Goal: Task Accomplishment & Management: Complete application form

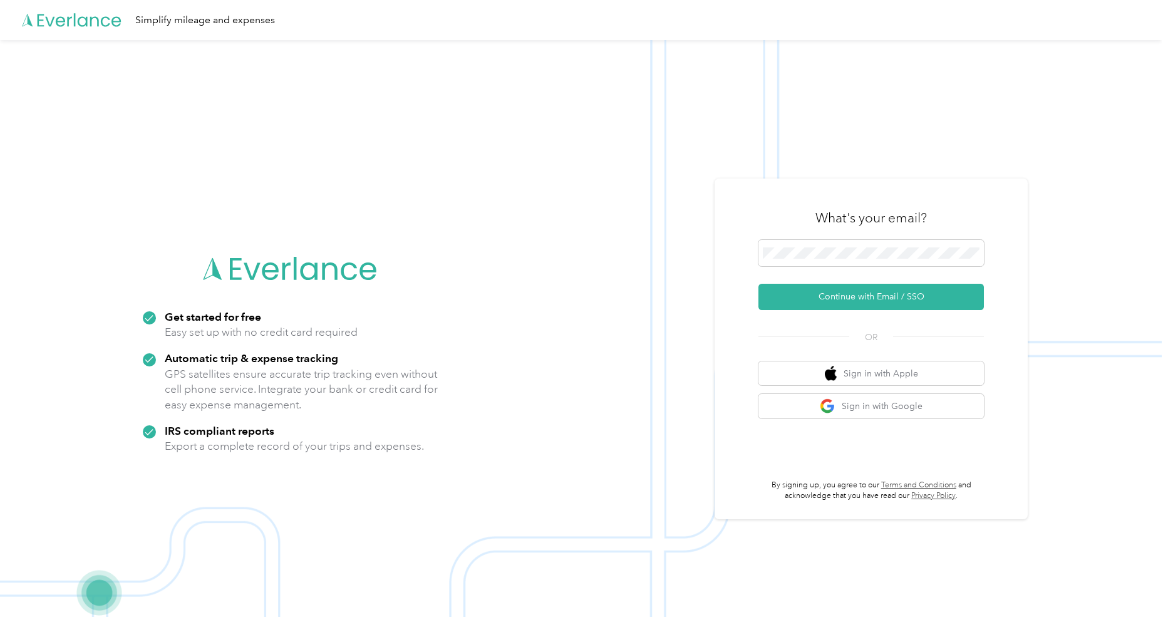
click at [872, 313] on div "What's your email? Continue with Email / SSO OR Sign in with Apple Sign in with…" at bounding box center [870, 349] width 225 height 306
click at [884, 301] on button "Continue with Email / SSO" at bounding box center [870, 297] width 225 height 26
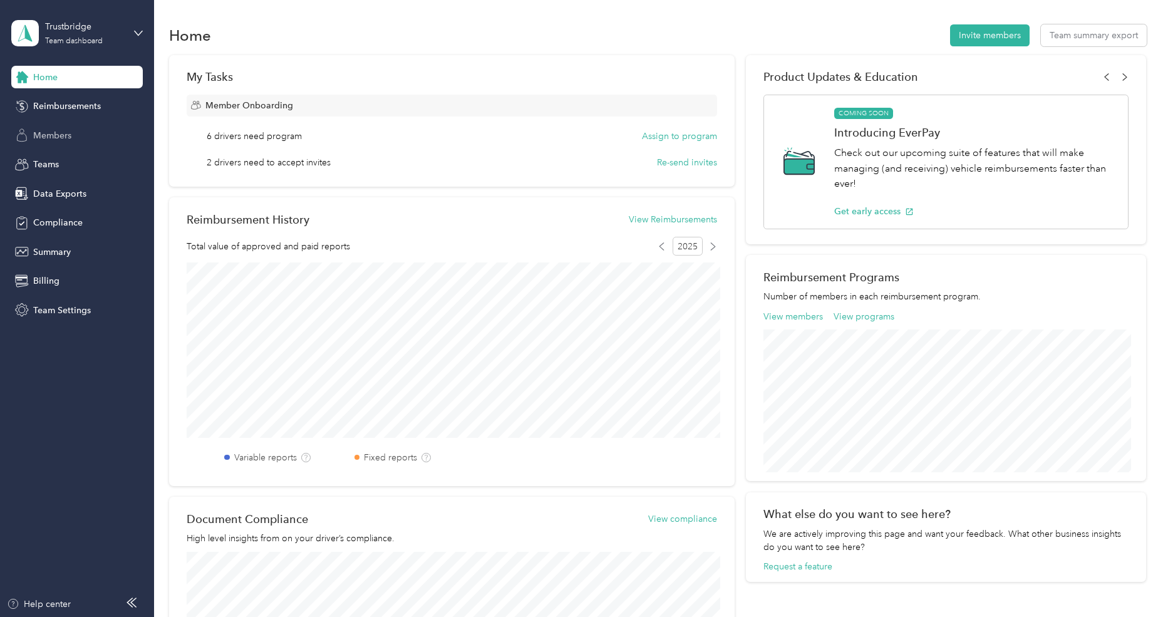
click at [58, 132] on span "Members" at bounding box center [52, 135] width 38 height 13
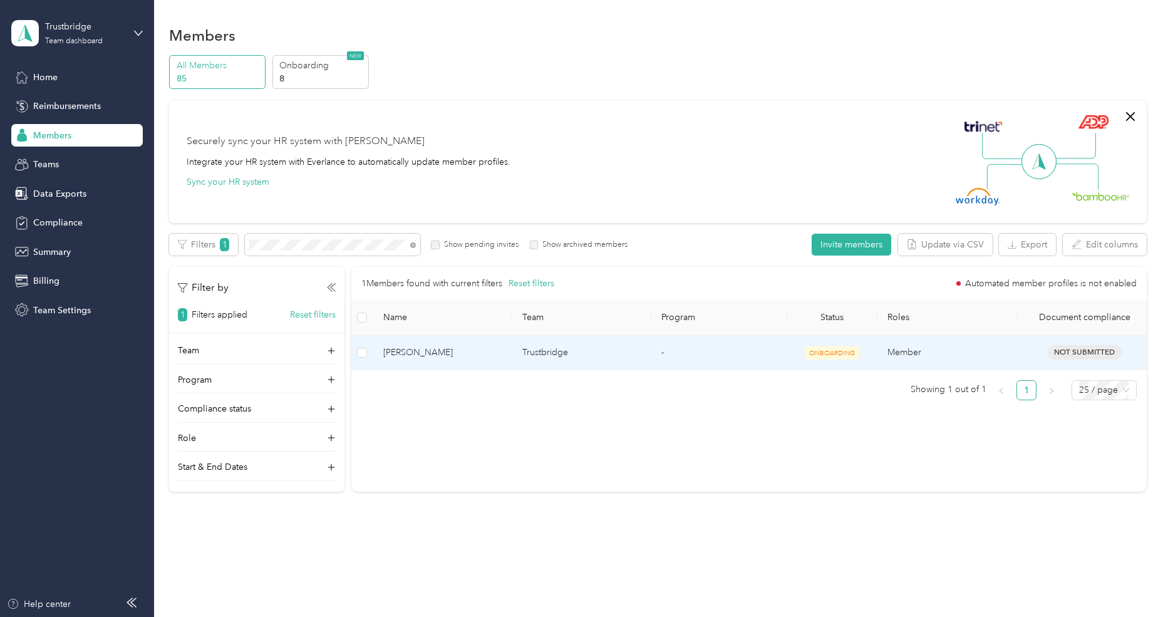
click at [456, 353] on span "[PERSON_NAME]" at bounding box center [442, 353] width 119 height 14
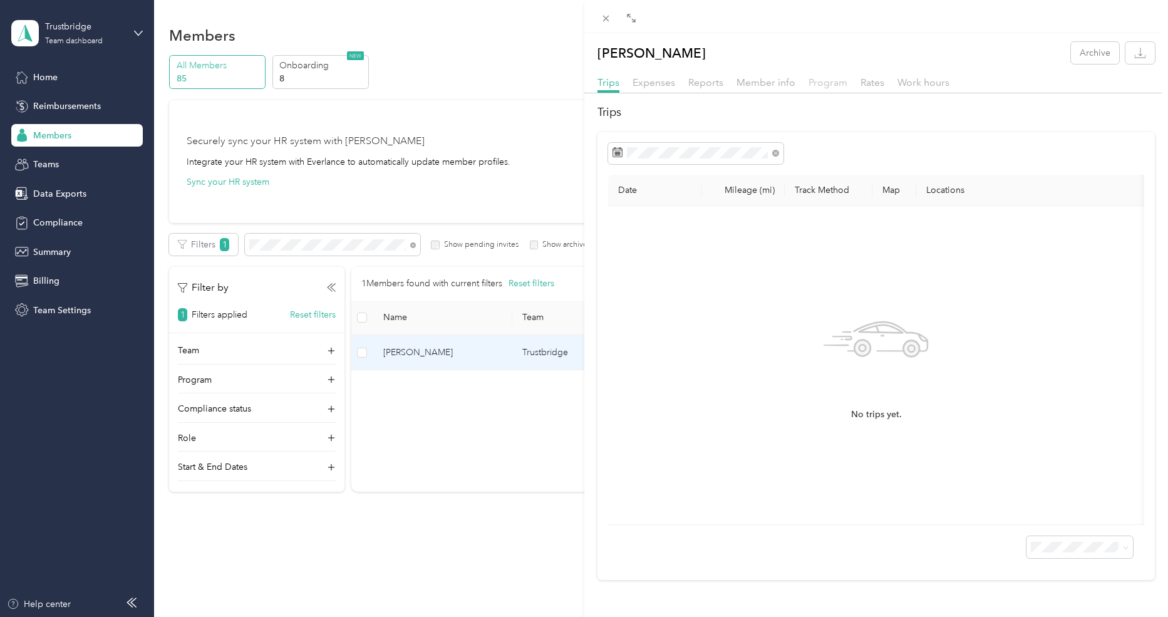
click at [818, 85] on span "Program" at bounding box center [827, 82] width 39 height 12
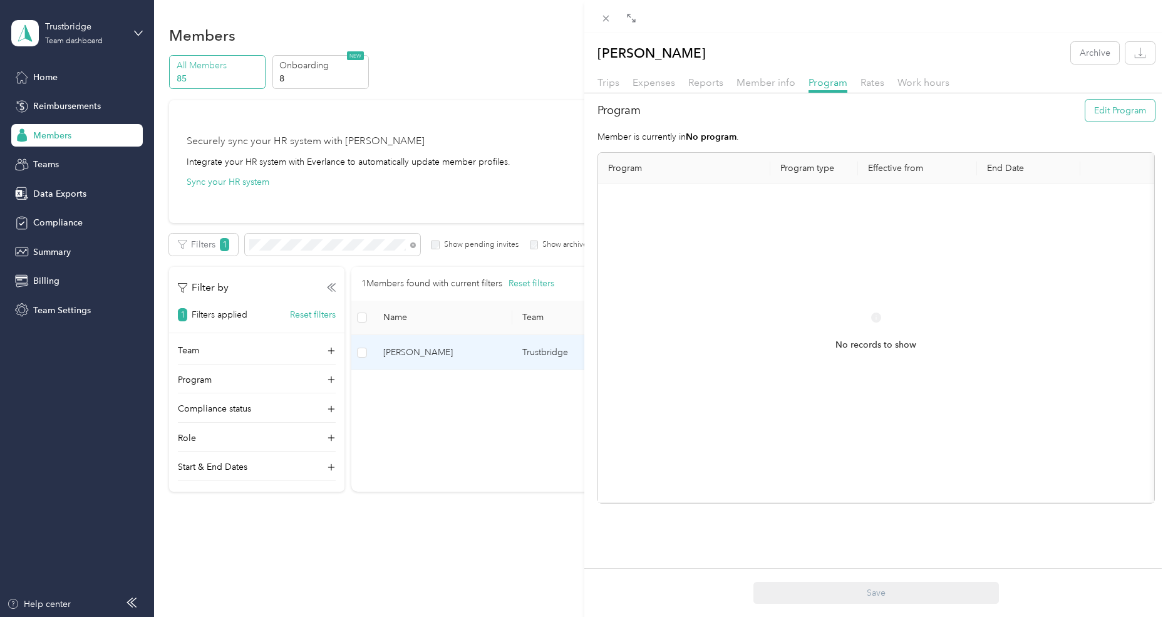
click at [1123, 115] on button "Edit Program" at bounding box center [1120, 111] width 70 height 22
click at [689, 308] on span "FAVR Plan A 2025 (FAVR)" at bounding box center [667, 309] width 100 height 11
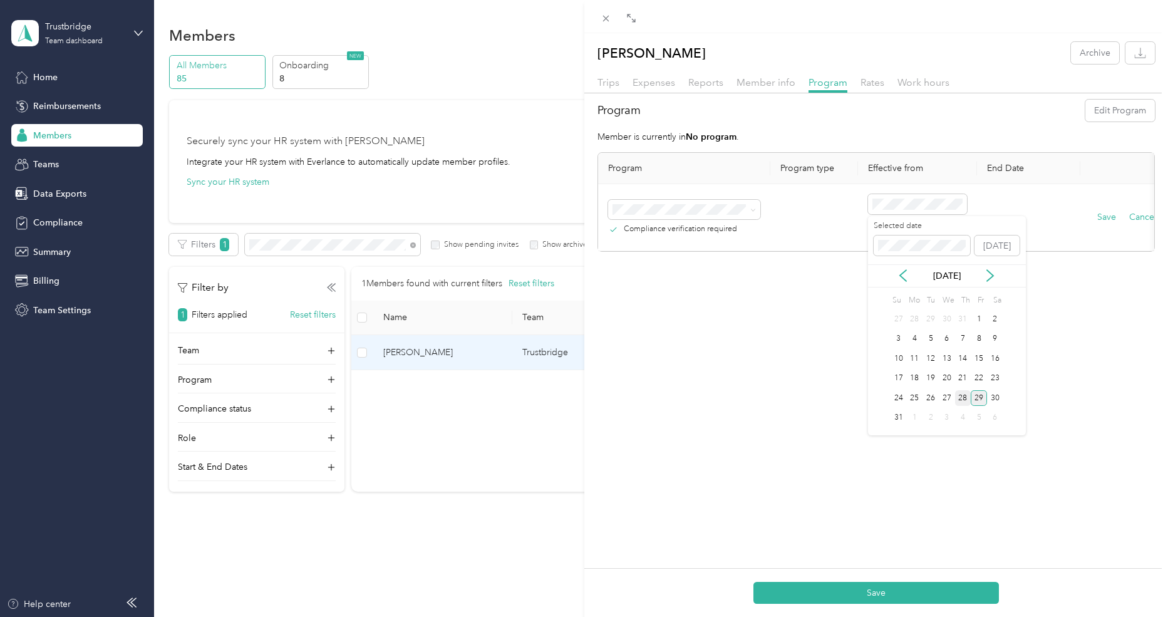
click at [960, 395] on div "28" at bounding box center [963, 398] width 16 height 16
click at [1109, 214] on button "Save" at bounding box center [1106, 217] width 19 height 14
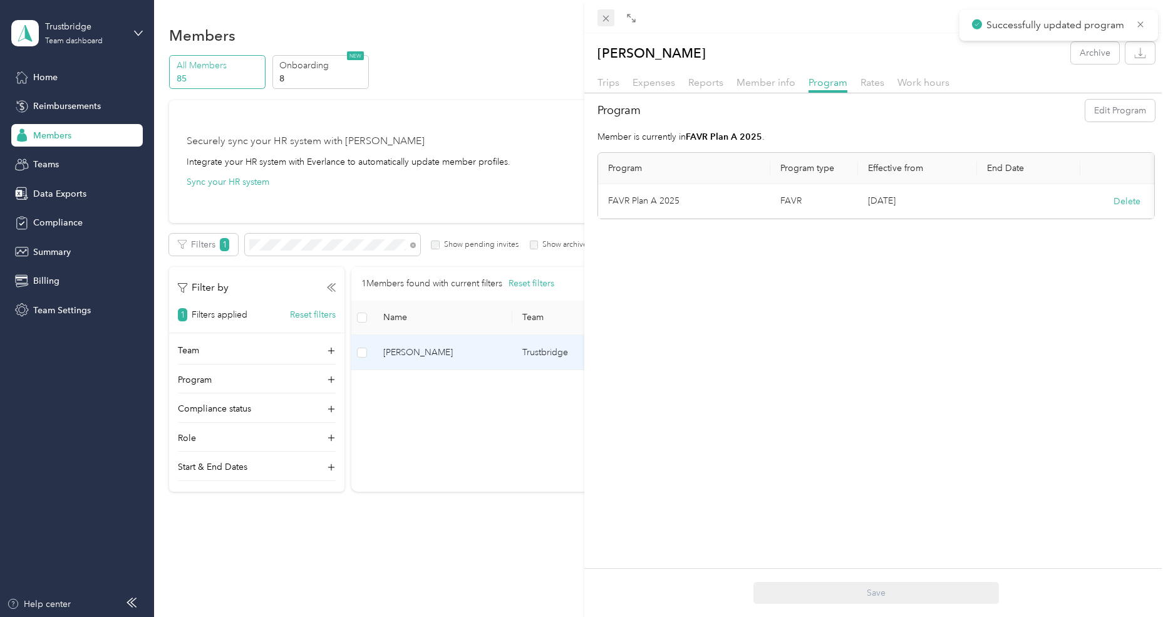
click at [608, 21] on icon at bounding box center [605, 18] width 11 height 11
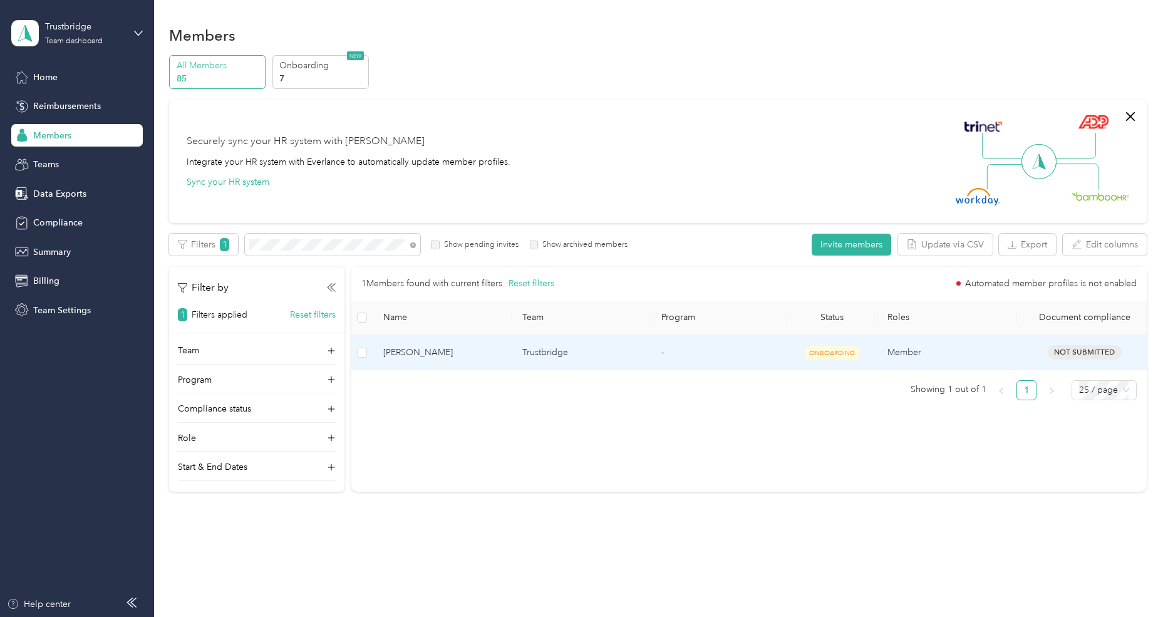
click at [502, 358] on td "[PERSON_NAME]" at bounding box center [442, 352] width 139 height 35
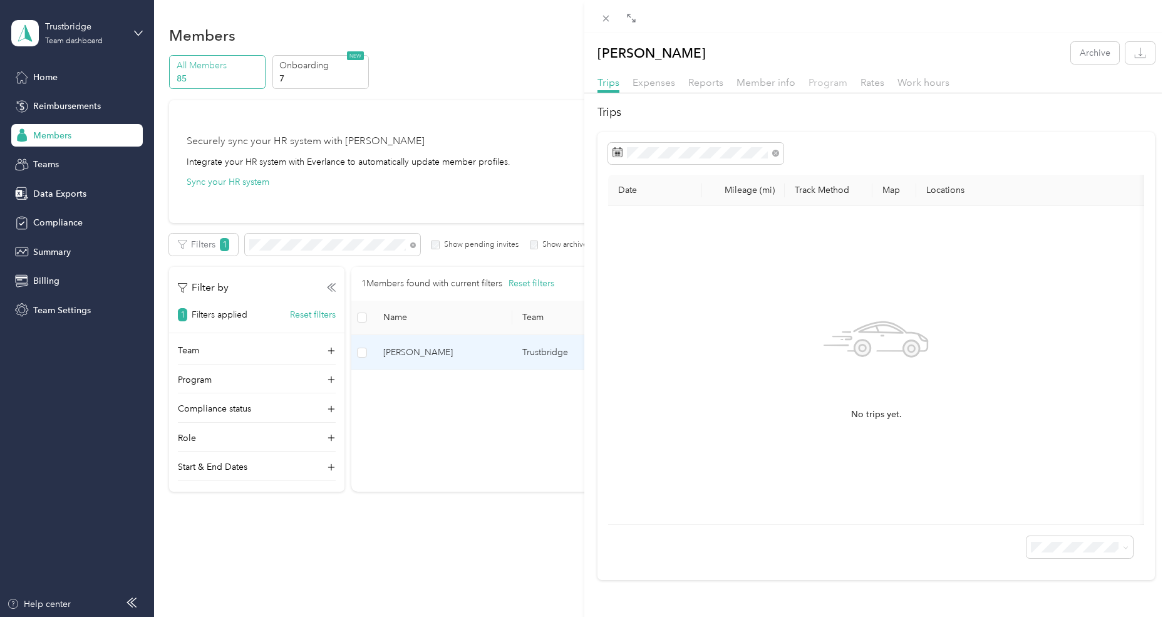
click at [828, 80] on span "Program" at bounding box center [827, 82] width 39 height 12
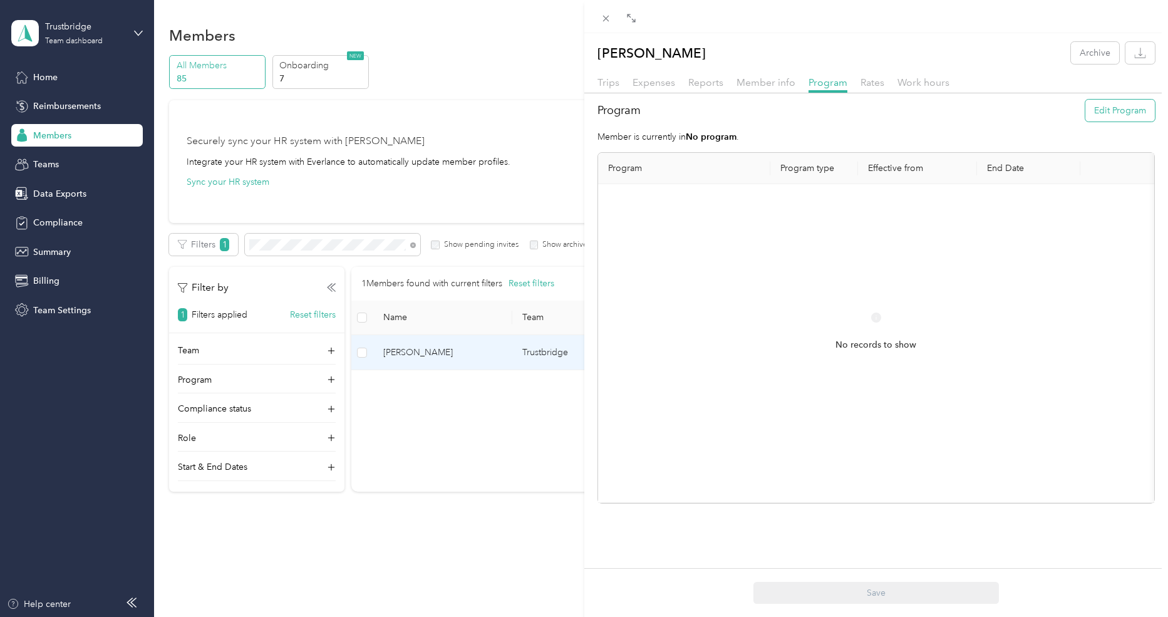
click at [1101, 105] on button "Edit Program" at bounding box center [1120, 111] width 70 height 22
click at [955, 396] on div "28" at bounding box center [963, 398] width 16 height 16
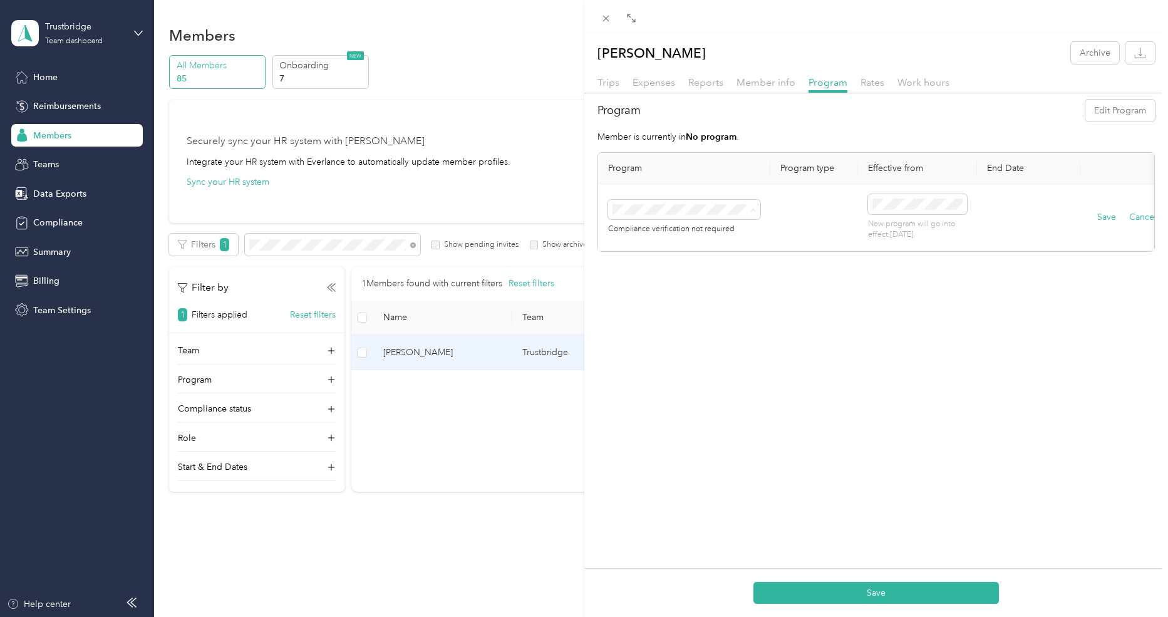
click at [681, 310] on span "FAVR Plan A 2025 (FAVR)" at bounding box center [667, 311] width 100 height 11
click at [1103, 218] on button "Save" at bounding box center [1106, 217] width 19 height 14
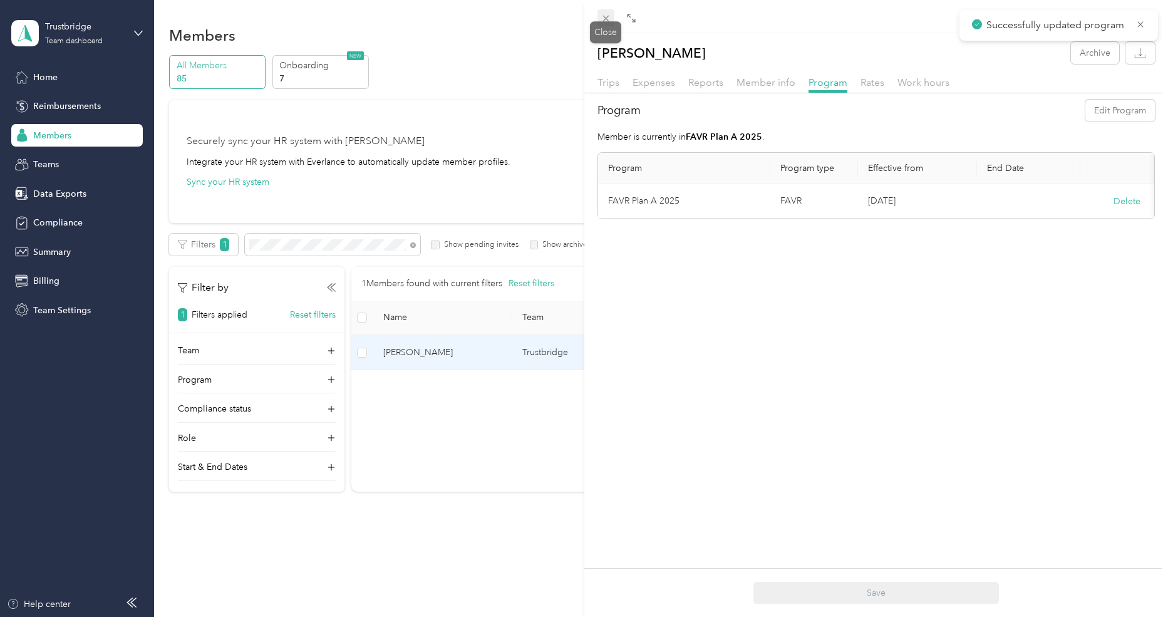
click at [607, 19] on icon at bounding box center [605, 18] width 11 height 11
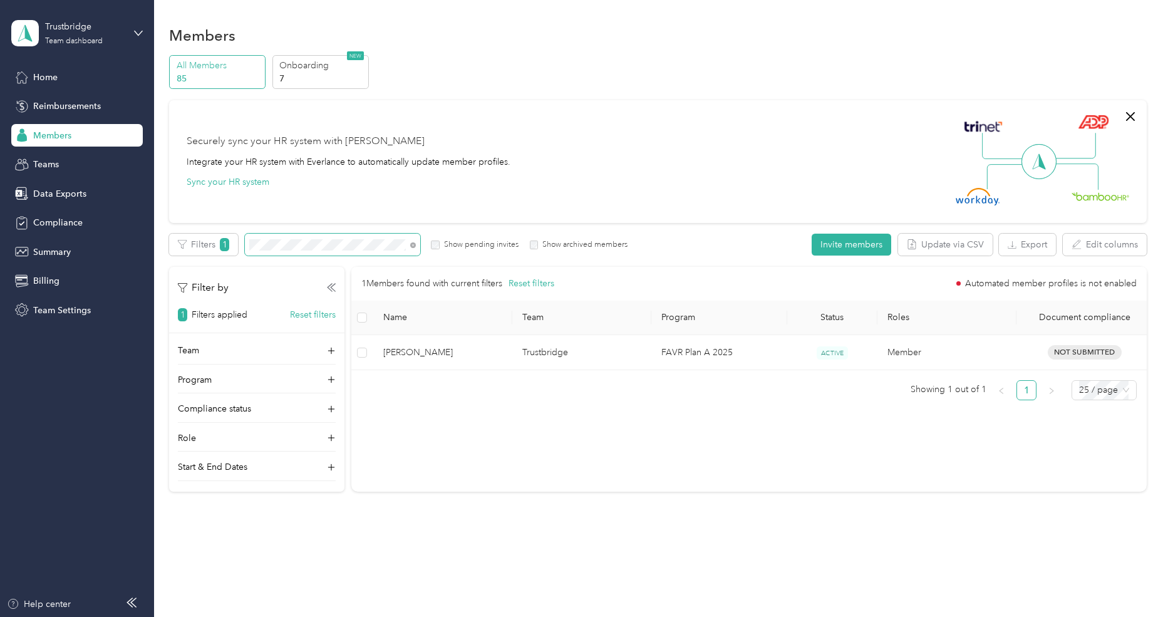
click at [378, 255] on span at bounding box center [332, 245] width 175 height 22
click at [378, 251] on span at bounding box center [332, 245] width 175 height 22
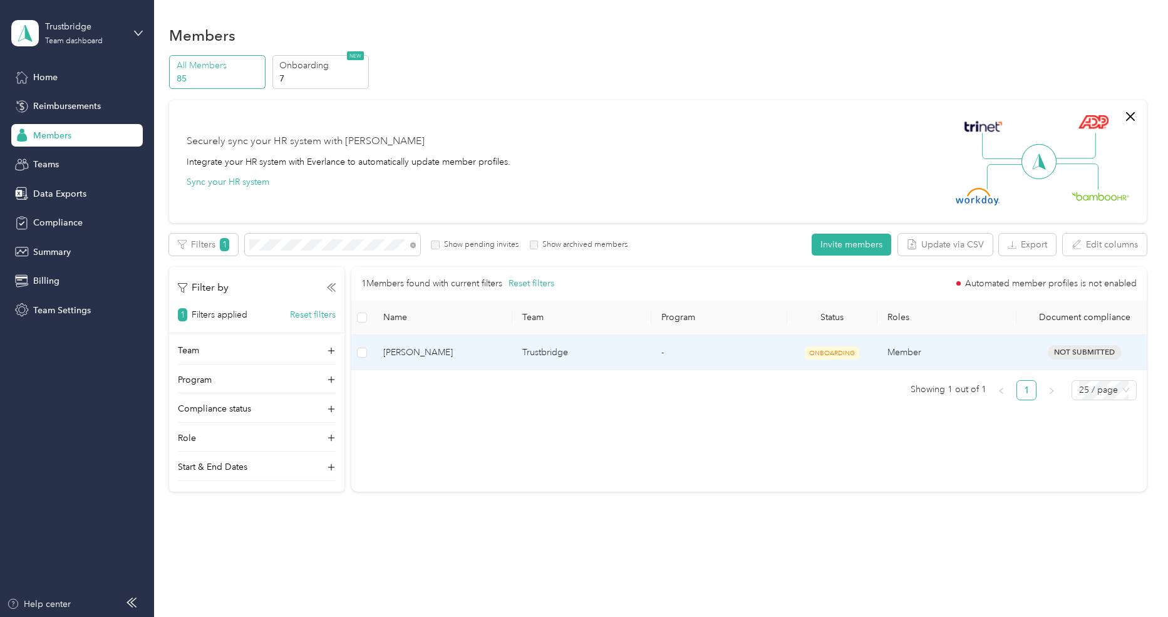
click at [497, 363] on td "[PERSON_NAME]" at bounding box center [442, 352] width 139 height 35
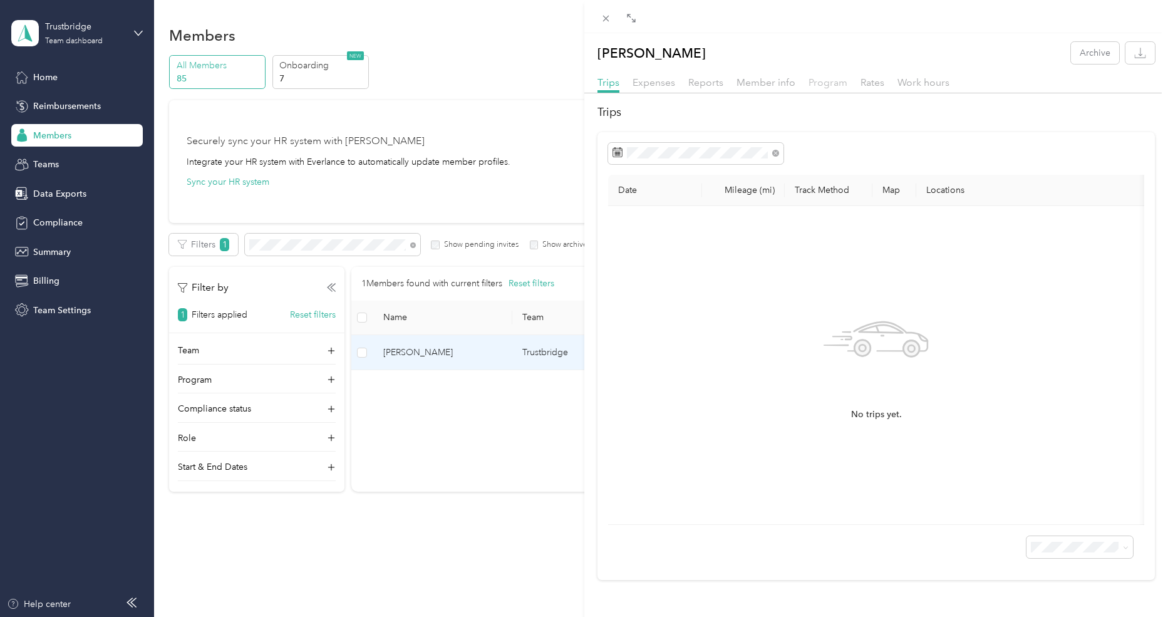
click at [812, 86] on span "Program" at bounding box center [827, 82] width 39 height 12
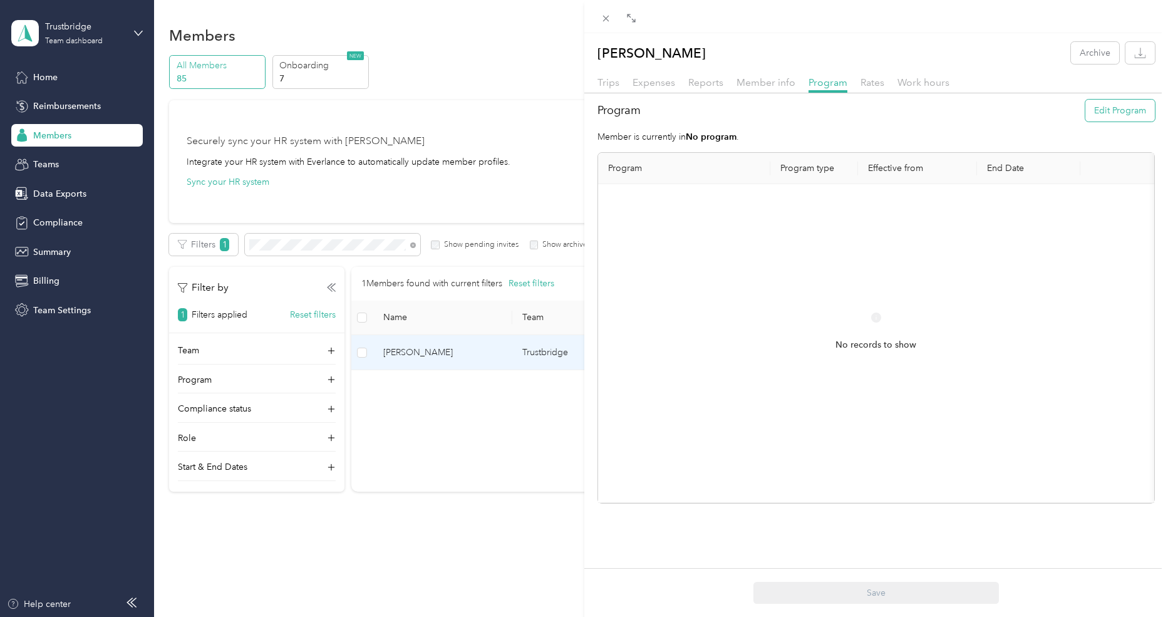
click at [1099, 105] on button "Edit Program" at bounding box center [1120, 111] width 70 height 22
click at [960, 390] on div "28" at bounding box center [963, 398] width 16 height 16
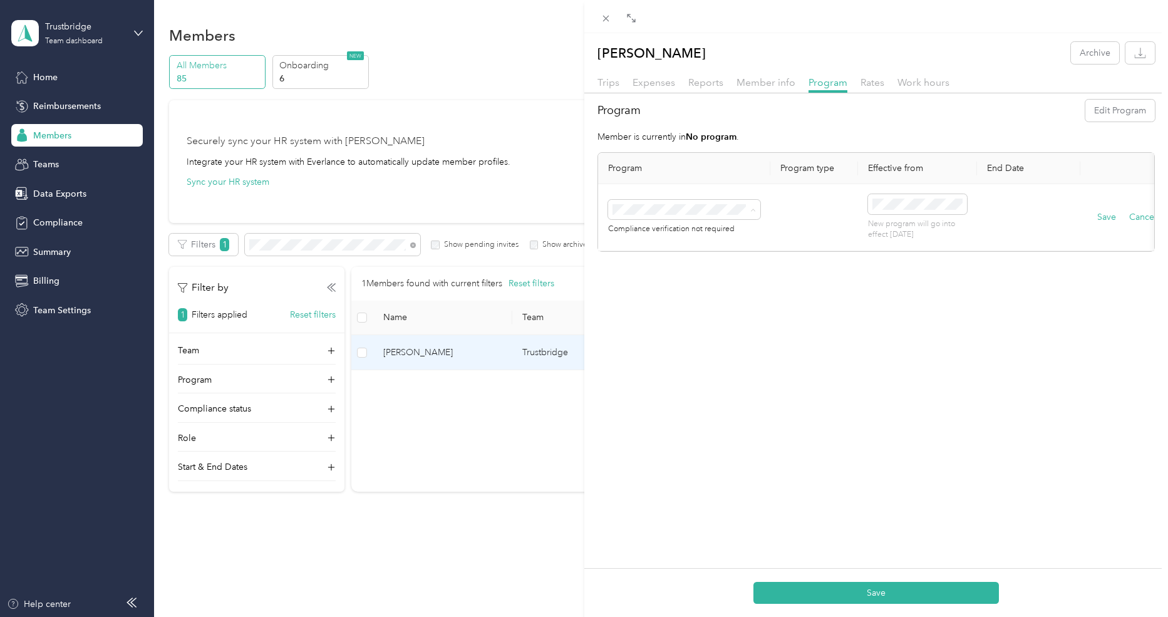
click at [692, 306] on span "FAVR Plan A 2025 (FAVR)" at bounding box center [667, 311] width 100 height 11
click at [1099, 215] on button "Save" at bounding box center [1106, 217] width 19 height 14
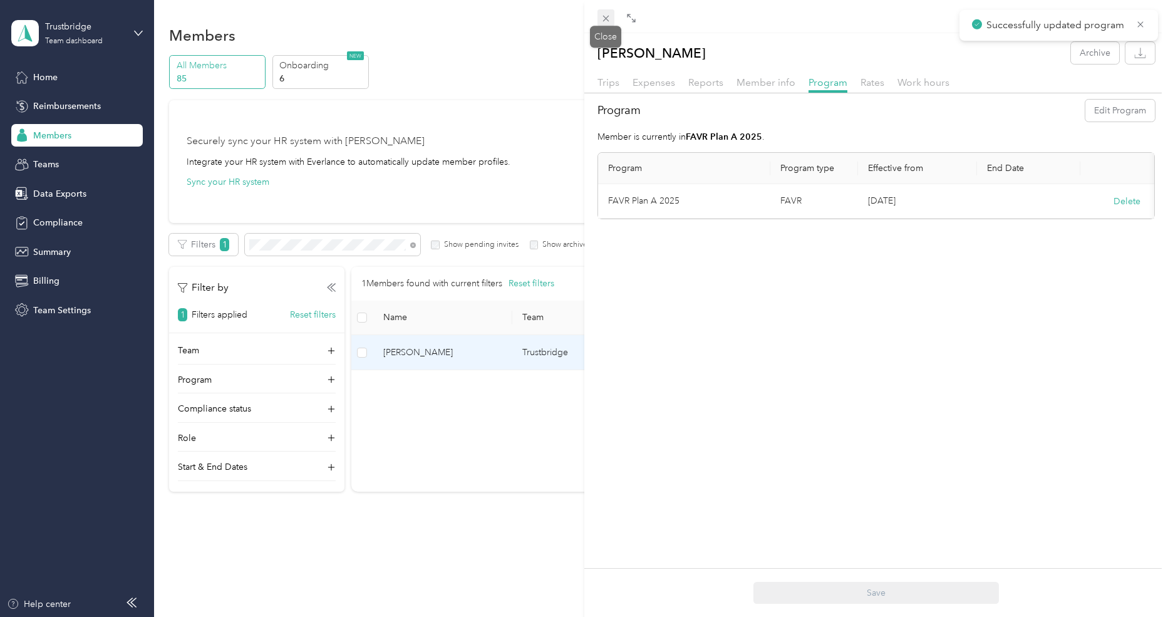
click at [607, 19] on icon at bounding box center [605, 18] width 11 height 11
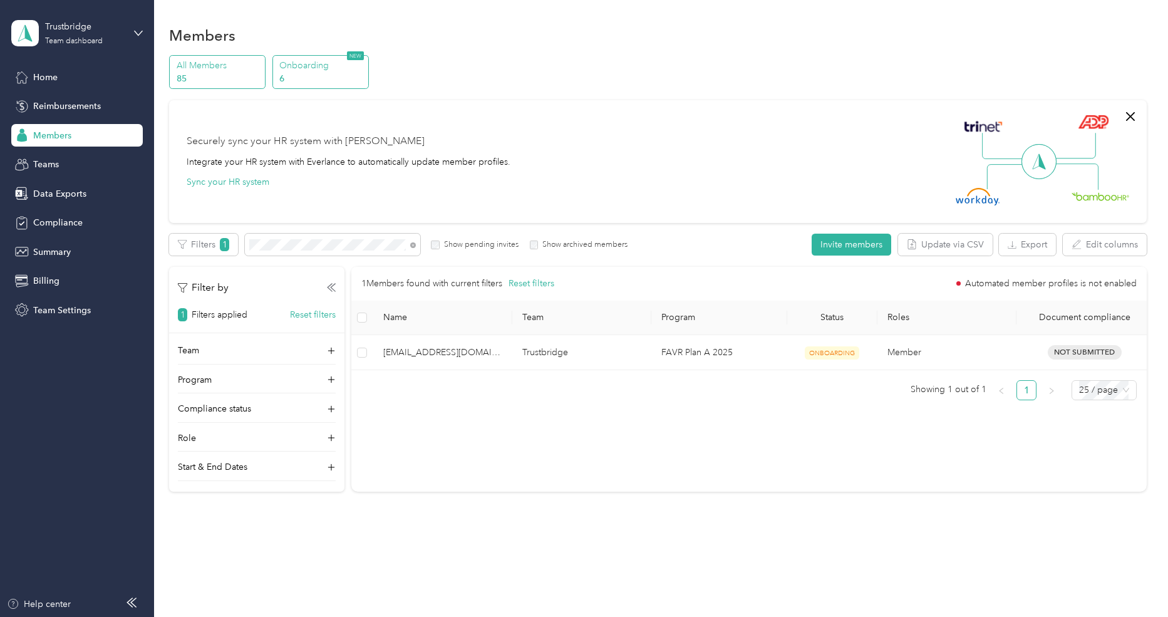
click at [282, 80] on p "6" at bounding box center [321, 78] width 85 height 13
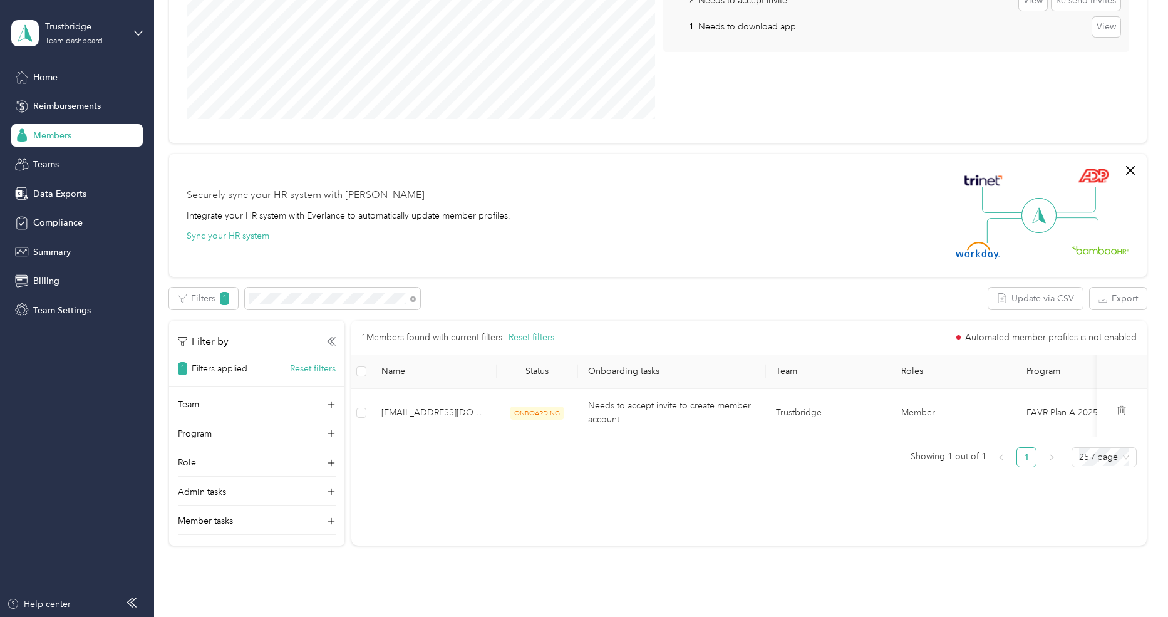
scroll to position [245, 0]
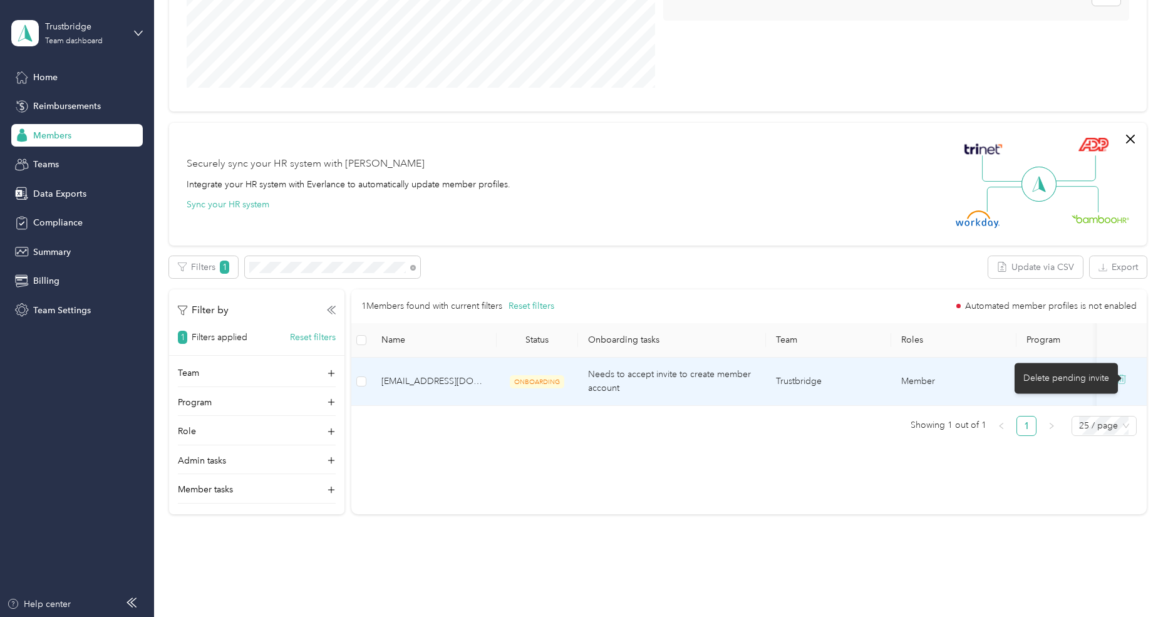
click at [1120, 381] on icon at bounding box center [1120, 380] width 0 height 4
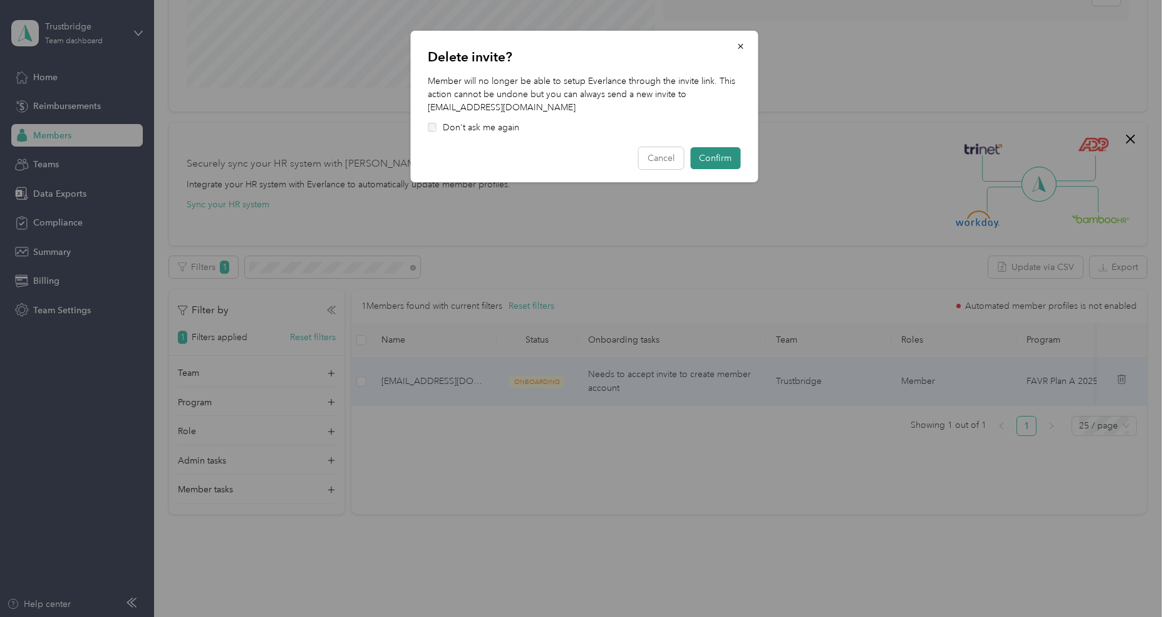
click at [726, 157] on button "Confirm" at bounding box center [715, 158] width 50 height 22
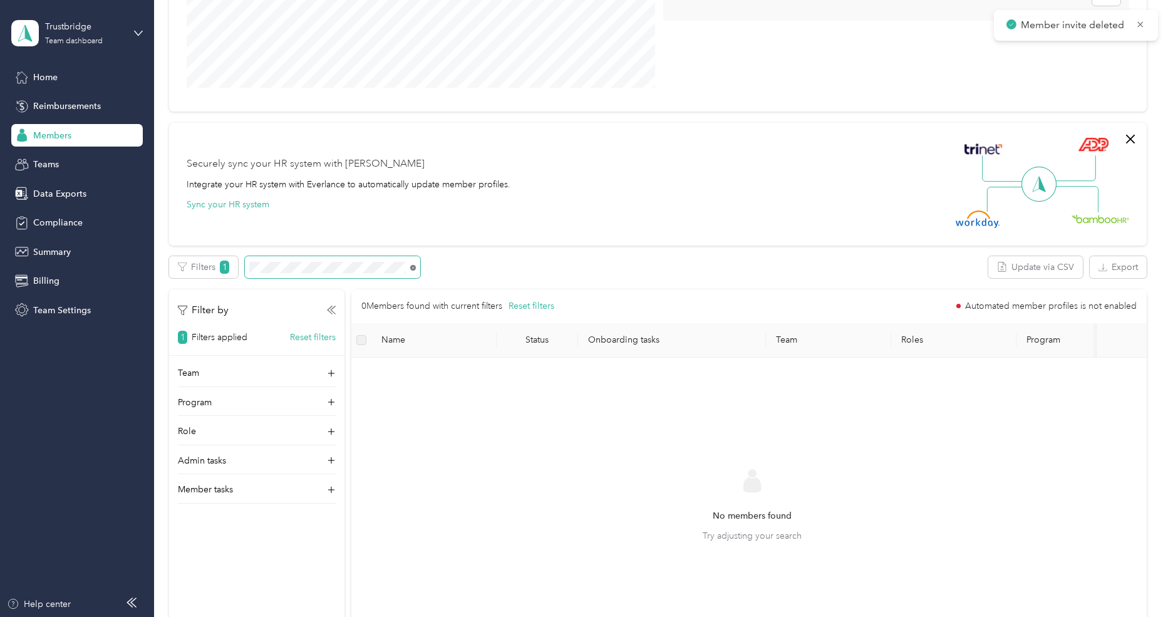
click at [412, 268] on icon at bounding box center [413, 268] width 6 height 6
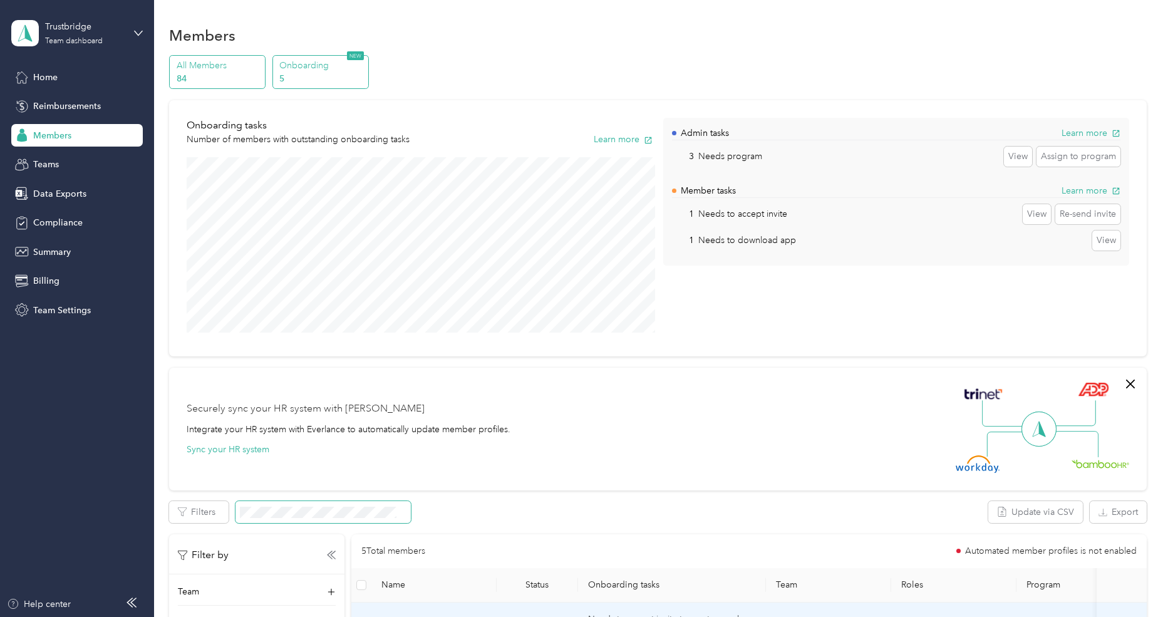
click at [190, 71] on p "All Members" at bounding box center [219, 65] width 85 height 13
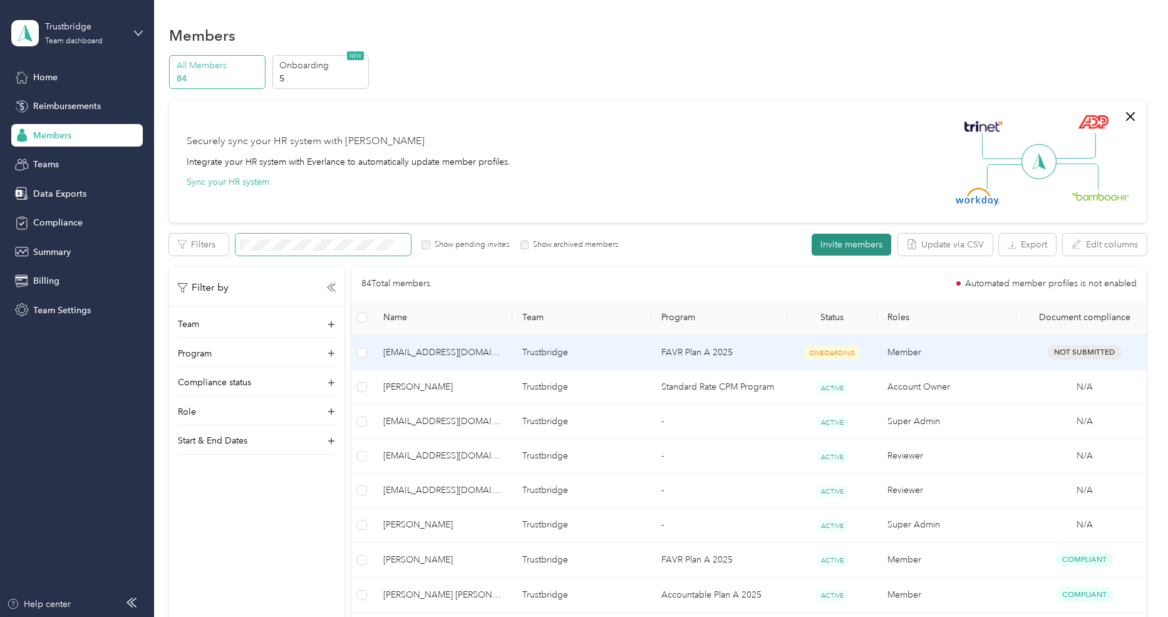
click at [831, 247] on button "Invite members" at bounding box center [851, 245] width 80 height 22
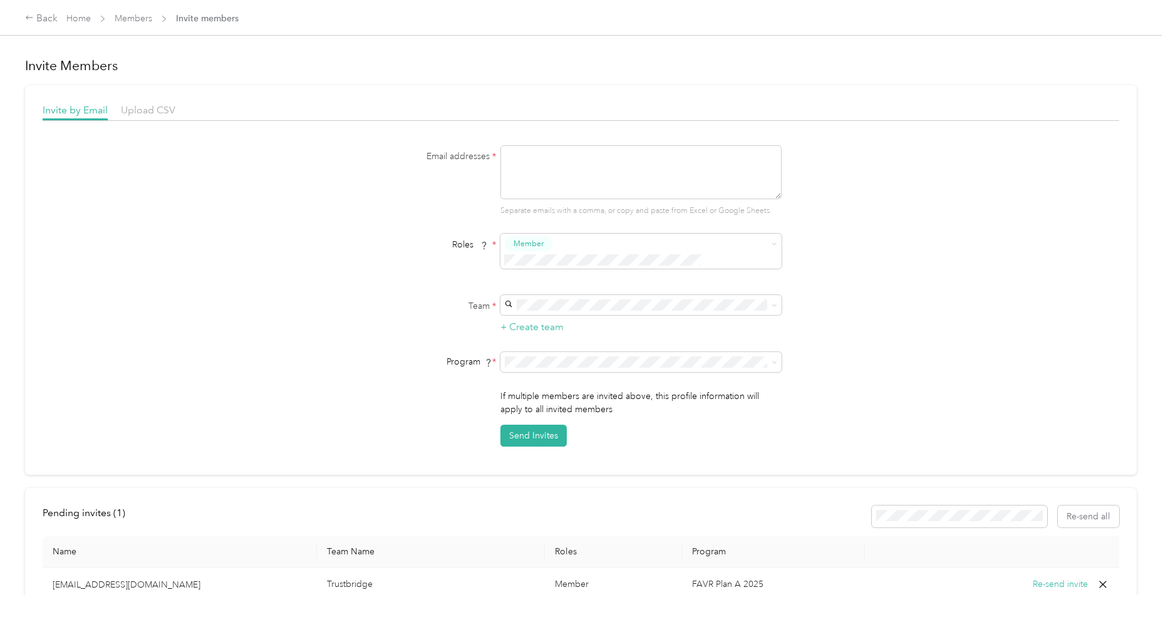
click at [555, 180] on textarea at bounding box center [640, 172] width 281 height 54
paste textarea "[EMAIL_ADDRESS][DOMAIN_NAME]"
type textarea "[EMAIL_ADDRESS][DOMAIN_NAME]"
click at [435, 198] on div "Email addresses * [EMAIL_ADDRESS][DOMAIN_NAME] Separate emails with a comma, or…" at bounding box center [581, 180] width 482 height 71
click at [576, 311] on div "Trustbridge [EMAIL_ADDRESS][DOMAIN_NAME] +2 more" at bounding box center [644, 316] width 264 height 29
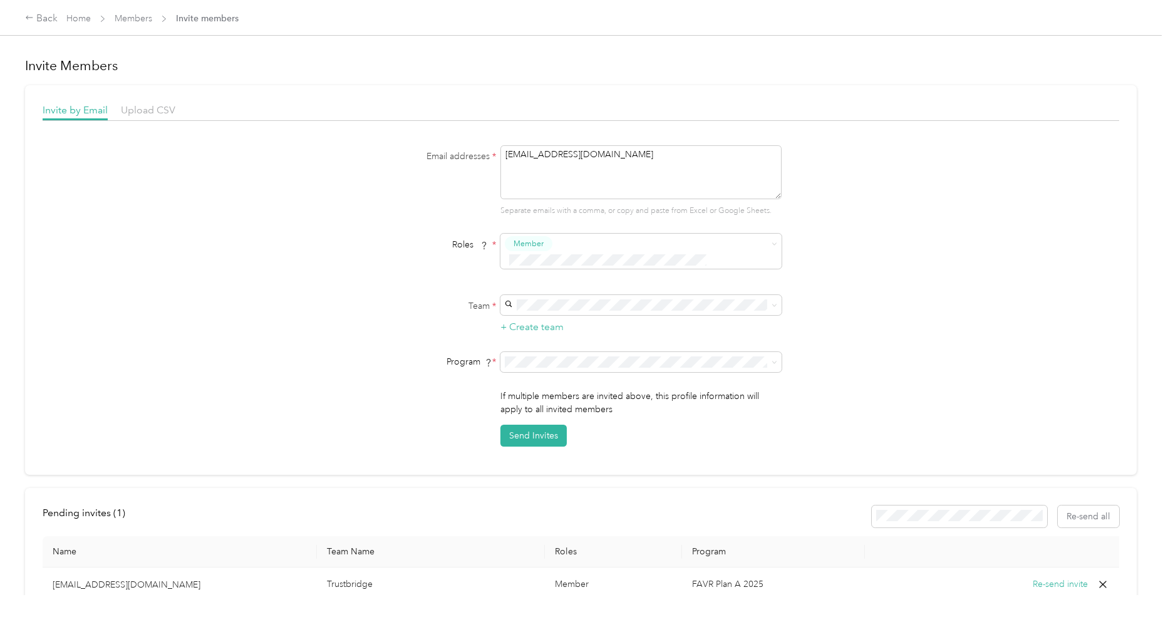
click at [607, 430] on span "FAVR Plan A 2025 (FAVR)" at bounding box center [562, 434] width 100 height 11
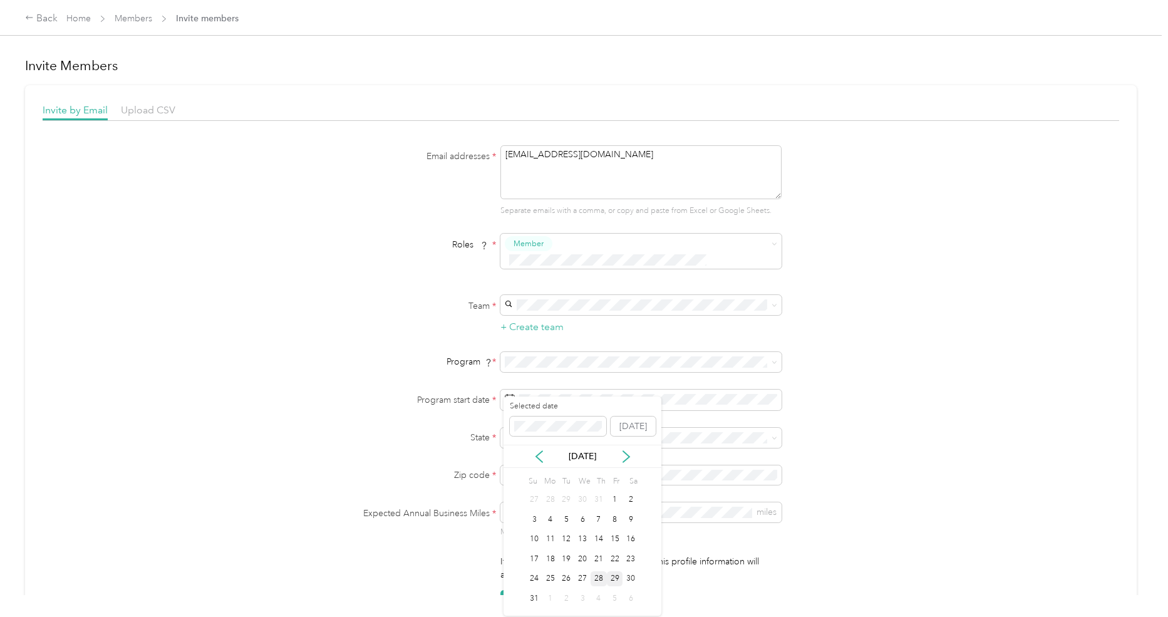
click at [597, 571] on div "28" at bounding box center [598, 579] width 16 height 16
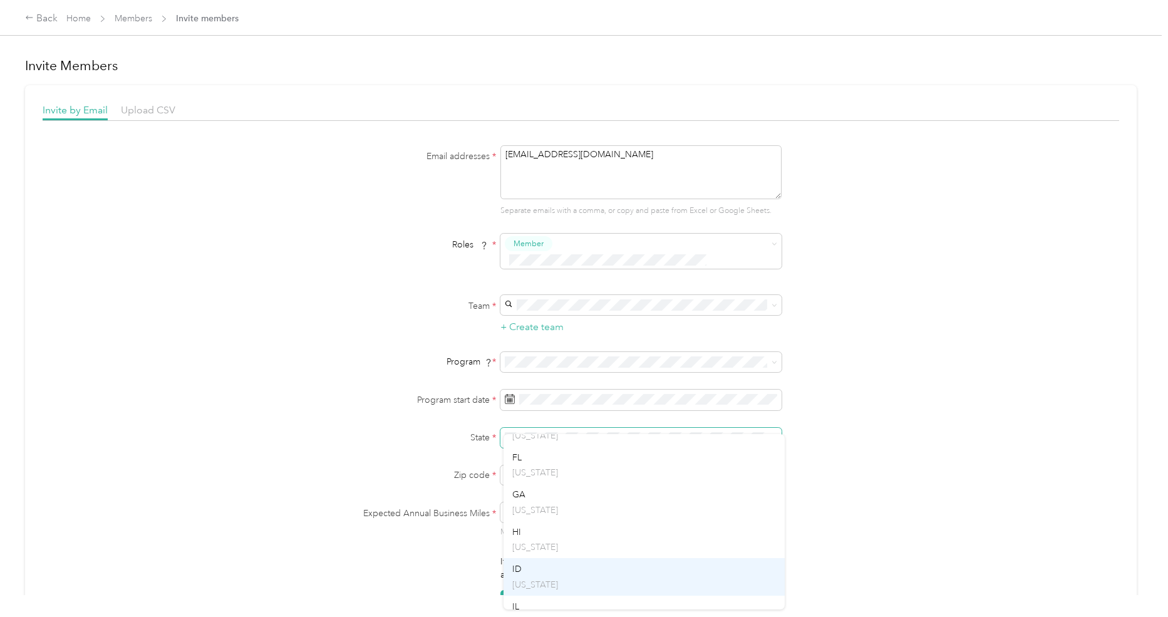
scroll to position [354, 0]
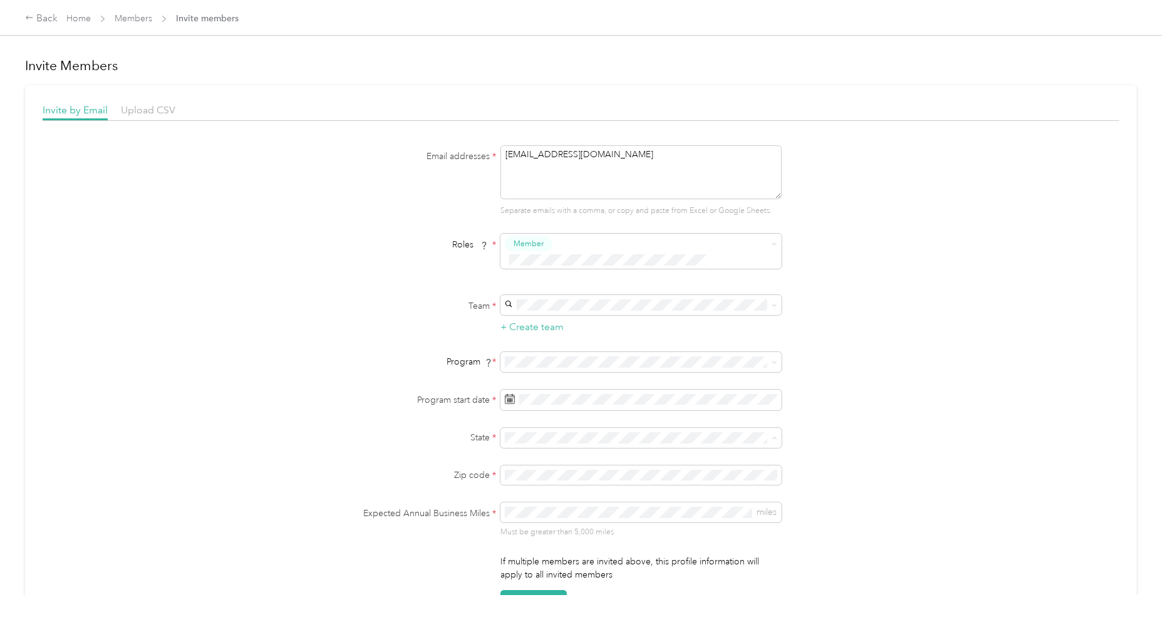
click at [545, 469] on div "FL [US_STATE]" at bounding box center [644, 471] width 264 height 29
click at [359, 431] on label "State *" at bounding box center [418, 437] width 157 height 13
click at [545, 590] on button "Send Invites" at bounding box center [533, 601] width 66 height 22
click at [560, 503] on span "miles" at bounding box center [640, 512] width 281 height 20
click at [550, 590] on button "Send Invites" at bounding box center [533, 601] width 66 height 22
